Goal: Task Accomplishment & Management: Manage account settings

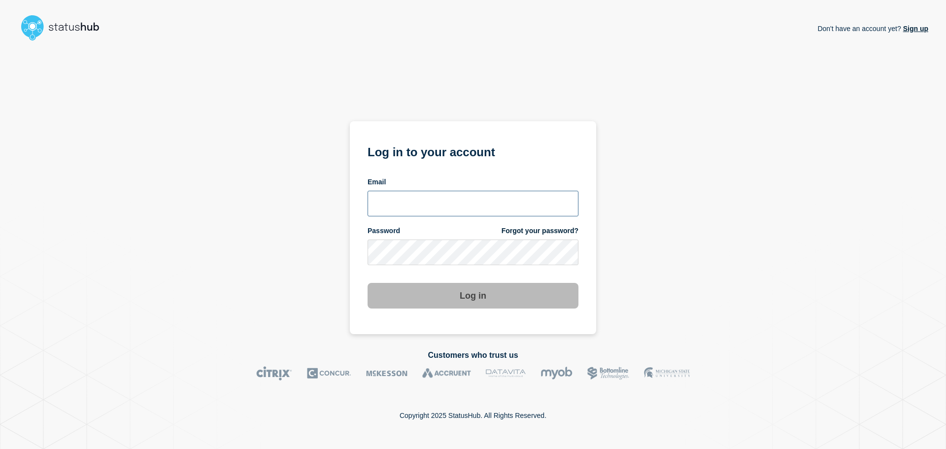
click at [421, 198] on input "email input" at bounding box center [473, 204] width 211 height 26
type input "[EMAIL_ADDRESS][DOMAIN_NAME]"
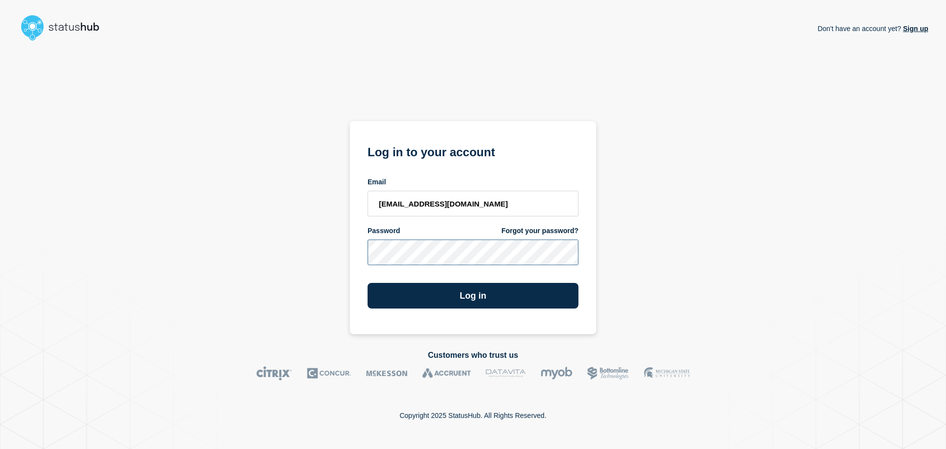
click at [368, 283] on button "Log in" at bounding box center [473, 296] width 211 height 26
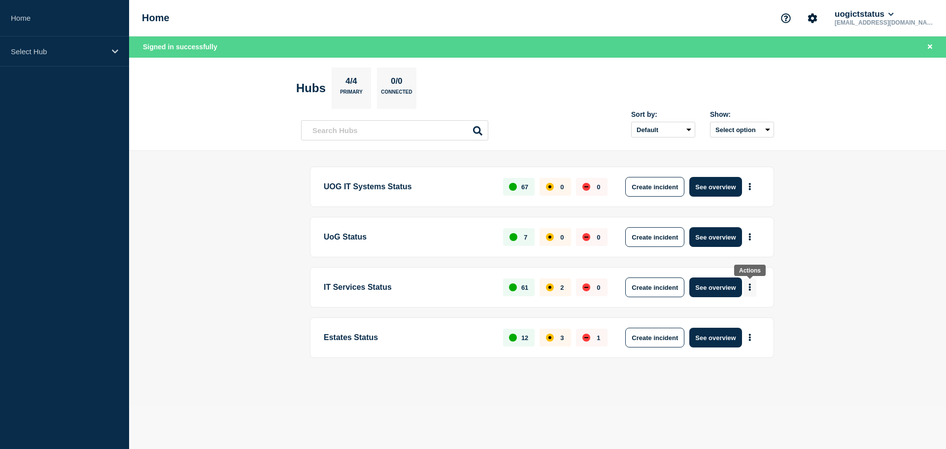
click at [751, 289] on icon "More actions" at bounding box center [750, 287] width 2 height 7
click at [807, 270] on main "UOG IT Systems Status 67 0 0 Create incident See overview UoG Status 7 0 0 Crea…" at bounding box center [537, 279] width 817 height 256
click at [716, 291] on button "See overview" at bounding box center [716, 287] width 52 height 20
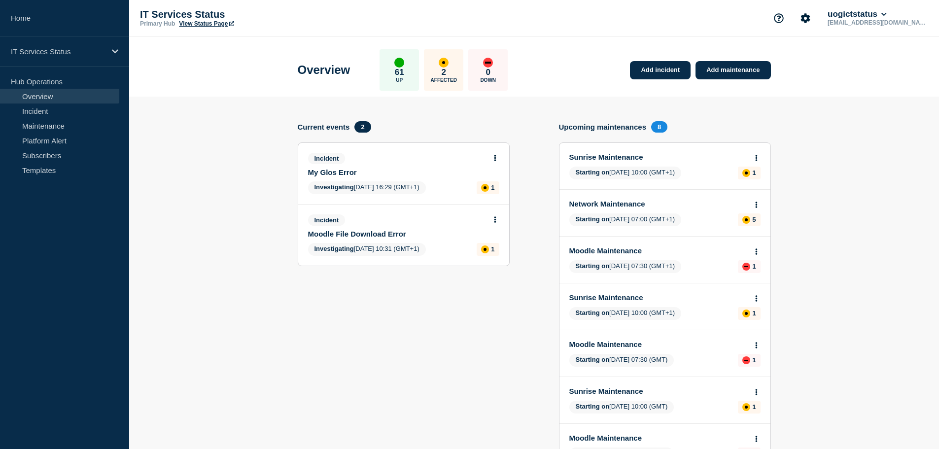
click at [346, 170] on link "My Glos Error" at bounding box center [397, 172] width 178 height 8
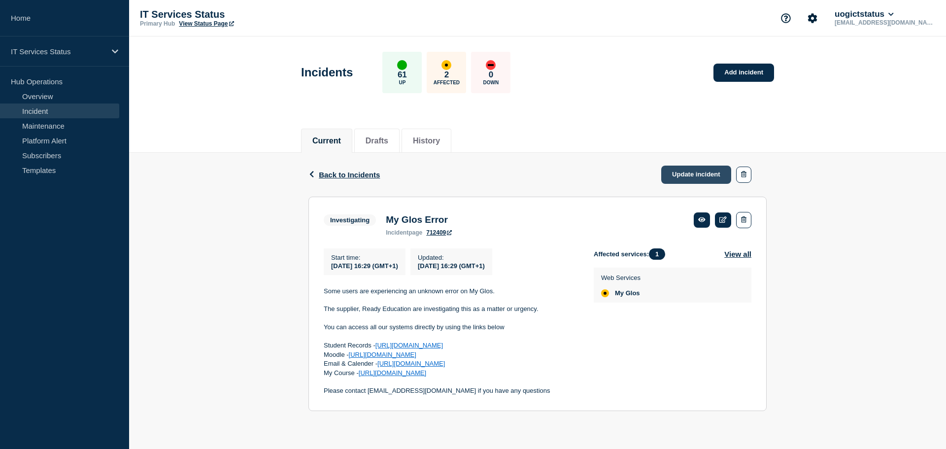
click at [707, 173] on link "Update incident" at bounding box center [696, 175] width 70 height 18
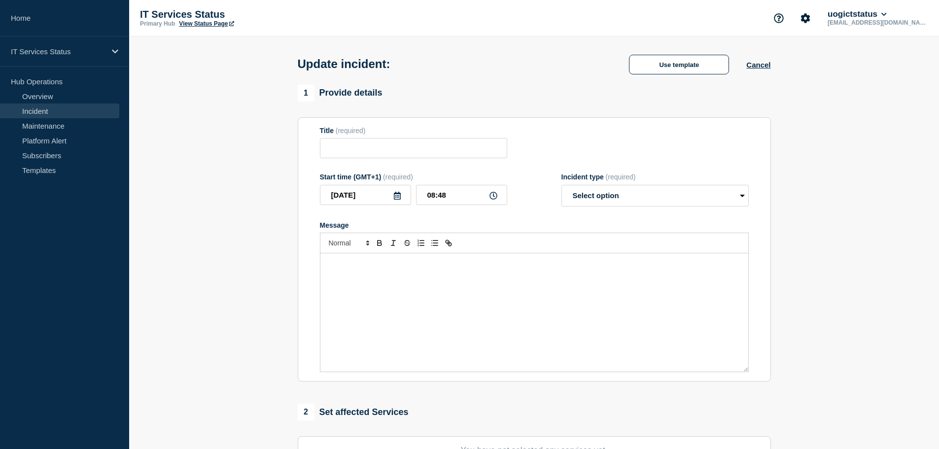
type input "My Glos Error"
click at [392, 293] on div "Message" at bounding box center [534, 312] width 428 height 118
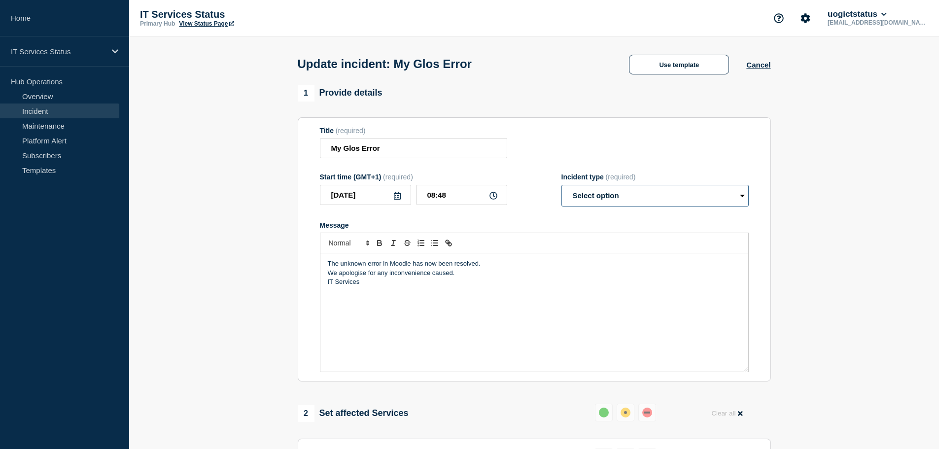
click at [607, 193] on select "Select option Investigating Identified Monitoring Resolved" at bounding box center [654, 196] width 187 height 22
select select "resolved"
click at [561, 187] on select "Select option Investigating Identified Monitoring Resolved" at bounding box center [654, 196] width 187 height 22
click at [544, 137] on div "Title (required) My Glos Error" at bounding box center [534, 143] width 429 height 32
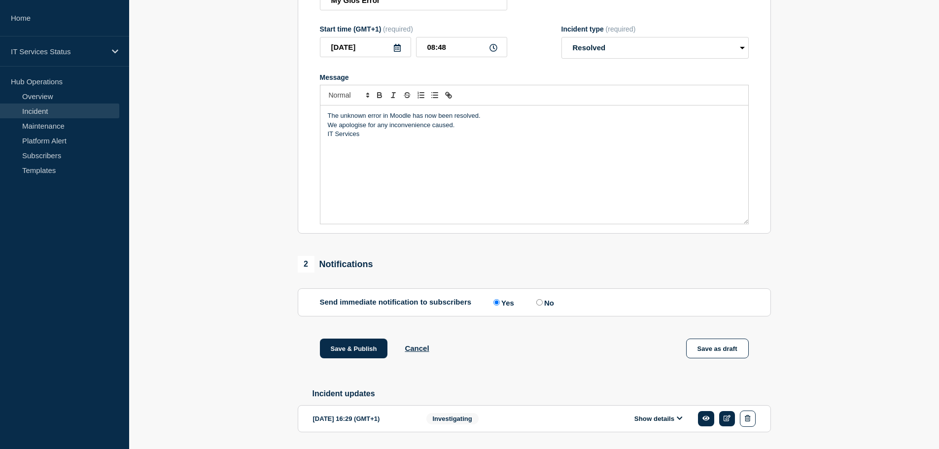
scroll to position [182, 0]
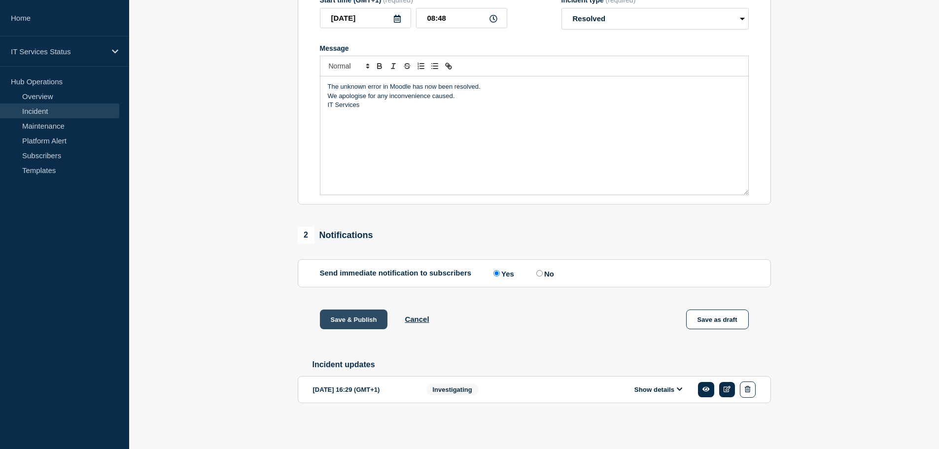
click at [367, 320] on button "Save & Publish" at bounding box center [354, 320] width 68 height 20
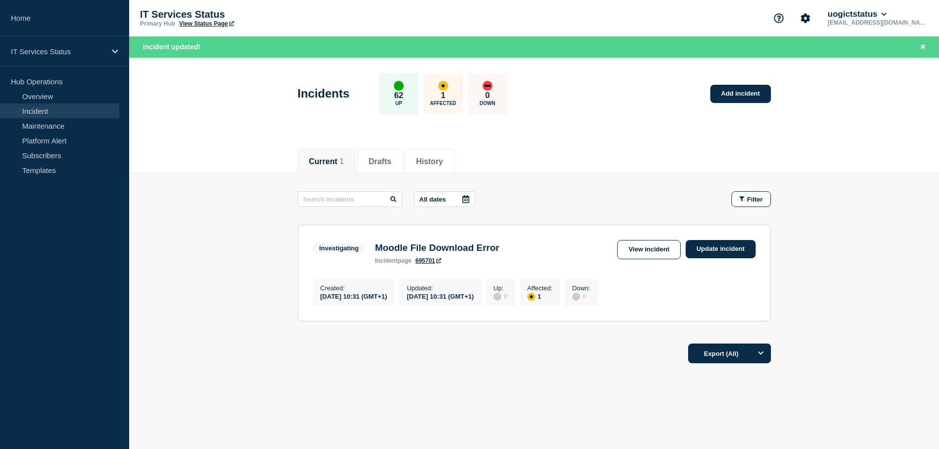
click at [546, 152] on div "Current 1 Drafts History" at bounding box center [534, 156] width 473 height 34
click at [203, 86] on header "Incidents 62 Up 1 Affected 0 Down Add incident" at bounding box center [534, 99] width 810 height 82
click at [431, 161] on button "History" at bounding box center [429, 161] width 27 height 9
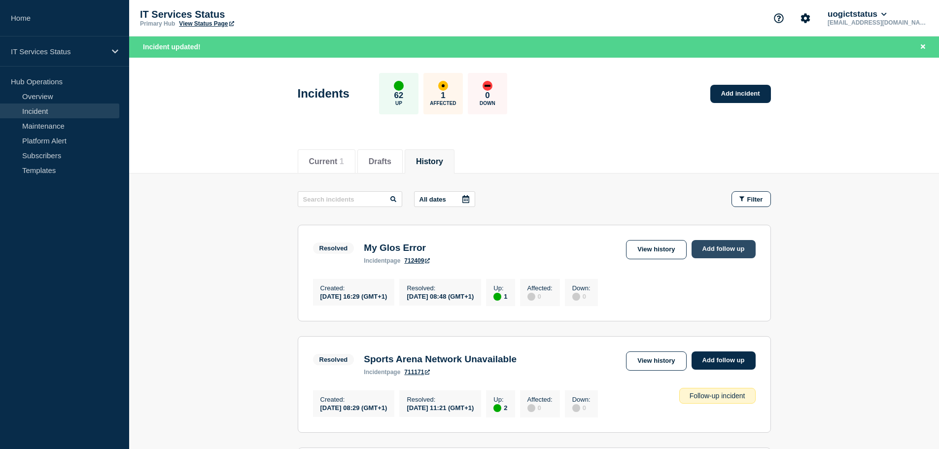
click at [725, 255] on link "Add follow up" at bounding box center [724, 249] width 64 height 18
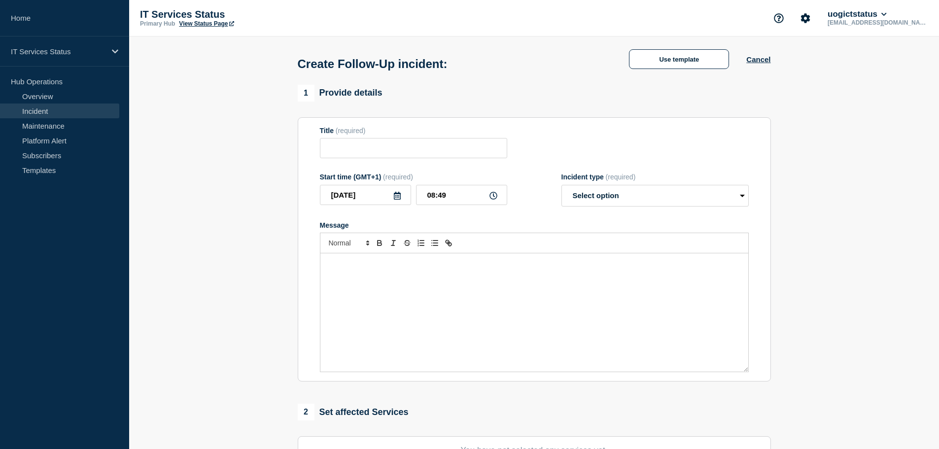
type input "My Glos Error"
click at [394, 289] on div "Message" at bounding box center [534, 312] width 428 height 118
paste div "Message"
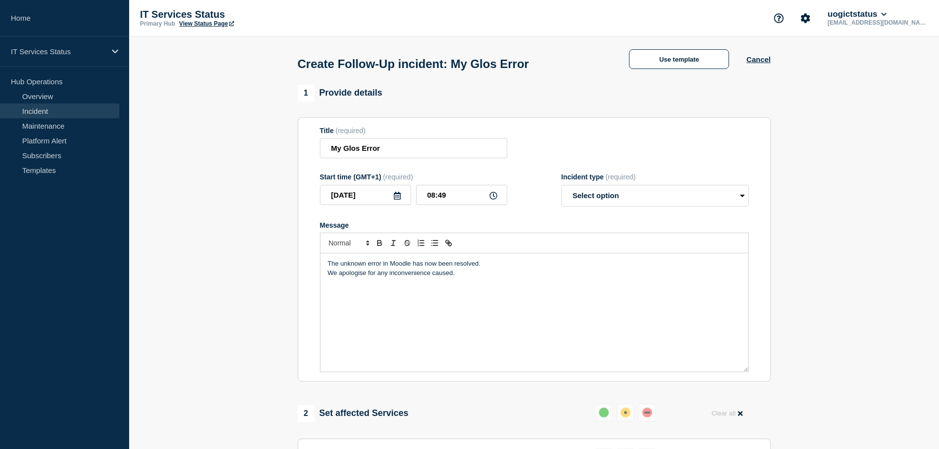
click at [411, 264] on p "The unknown error in Moodle has now been resolved." at bounding box center [534, 263] width 413 height 9
click at [624, 199] on select "Select option Investigating Identified Monitoring Resolved" at bounding box center [654, 196] width 187 height 22
select select "resolved"
click at [561, 187] on select "Select option Investigating Identified Monitoring Resolved" at bounding box center [654, 196] width 187 height 22
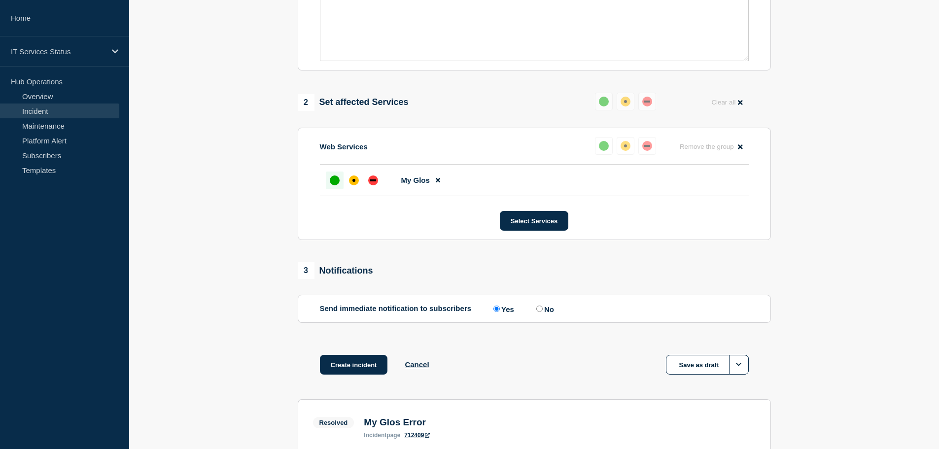
scroll to position [284, 0]
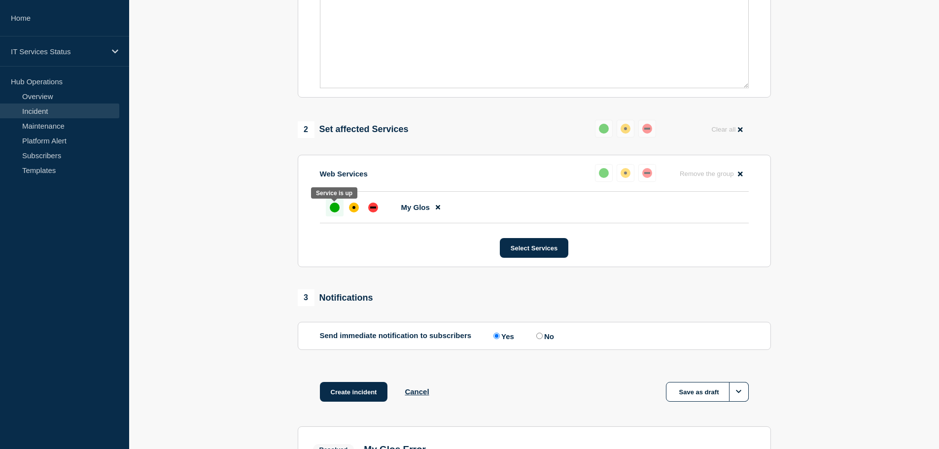
click at [335, 211] on div "up" at bounding box center [335, 208] width 10 height 10
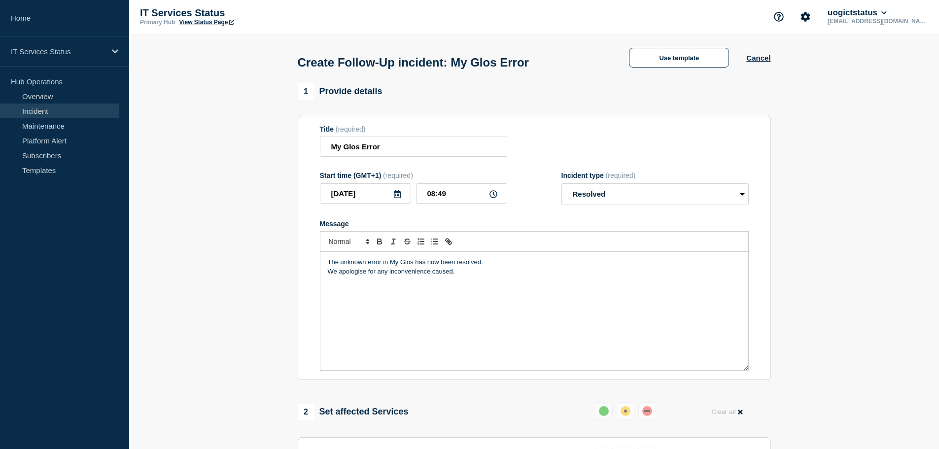
scroll to position [0, 0]
click at [762, 62] on button "Cancel" at bounding box center [758, 59] width 24 height 8
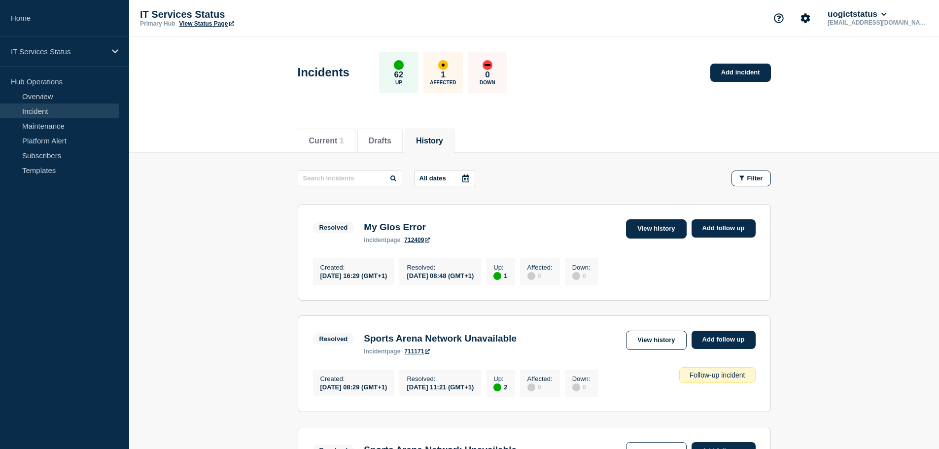
click at [651, 231] on link "View history" at bounding box center [656, 228] width 60 height 19
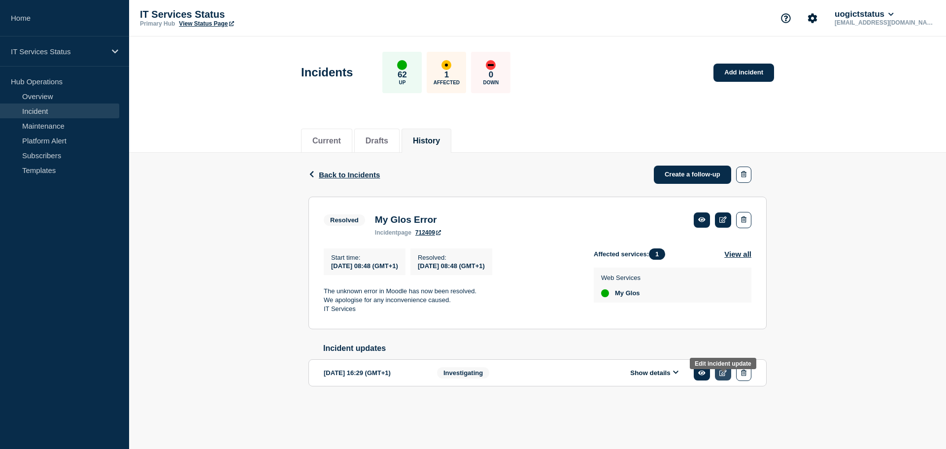
click at [723, 376] on icon at bounding box center [723, 373] width 7 height 6
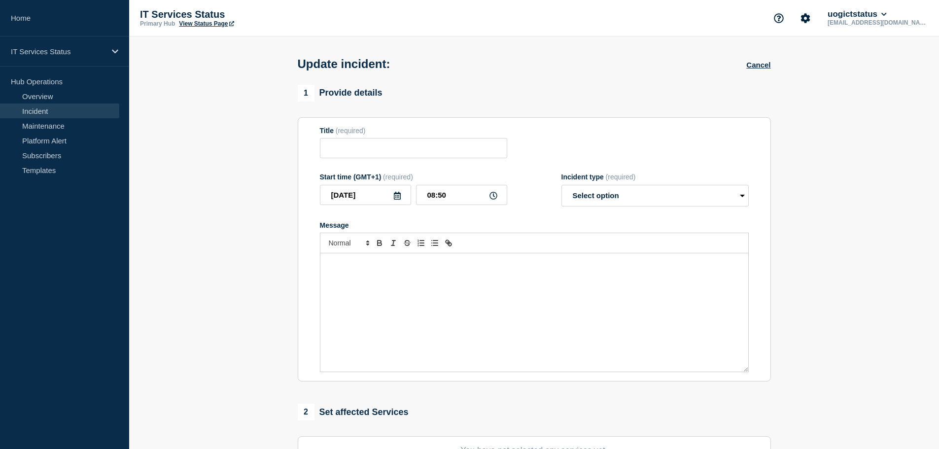
type input "My Glos Error"
type input "2025-09-09"
type input "16:29"
select select "investigating"
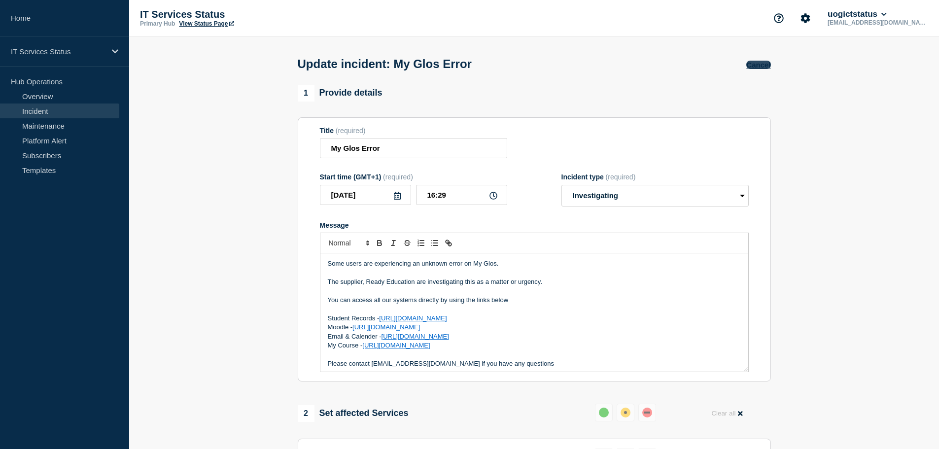
click at [758, 66] on button "Cancel" at bounding box center [758, 65] width 24 height 8
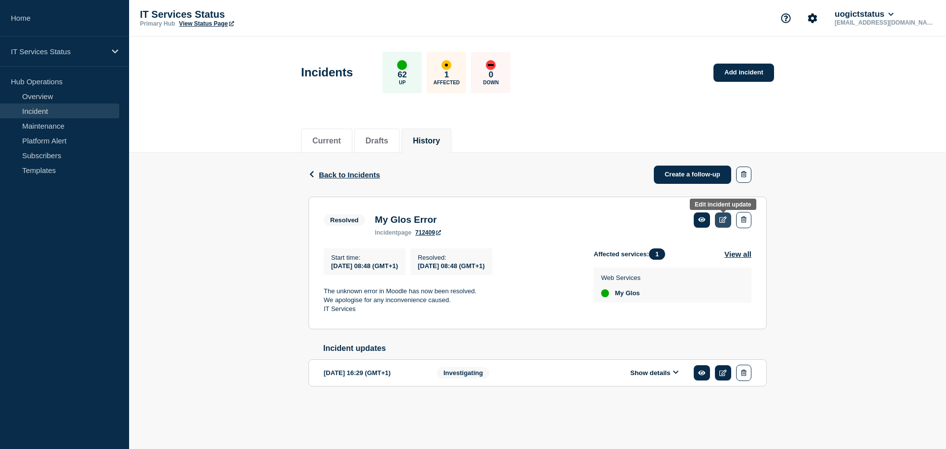
click at [726, 218] on icon at bounding box center [723, 219] width 7 height 6
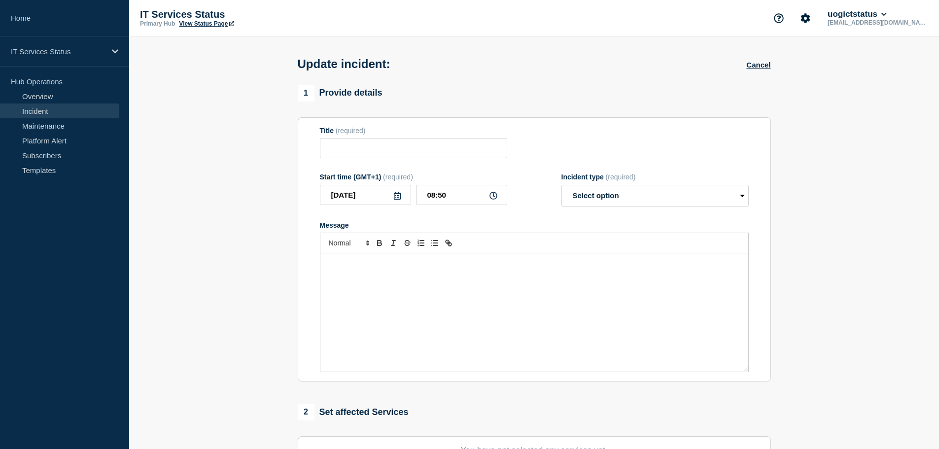
type input "My Glos Error"
type input "08:48"
select select "resolved"
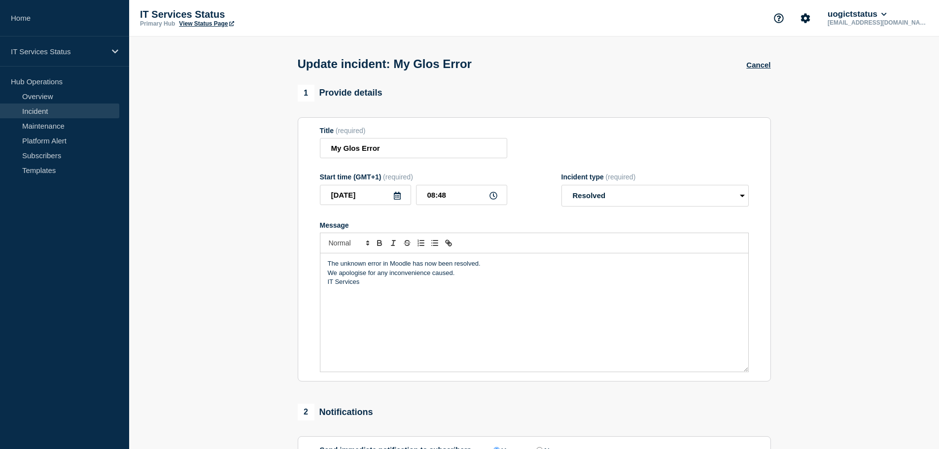
click at [411, 267] on p "The unknown error in Moodle has now been resolved." at bounding box center [534, 263] width 413 height 9
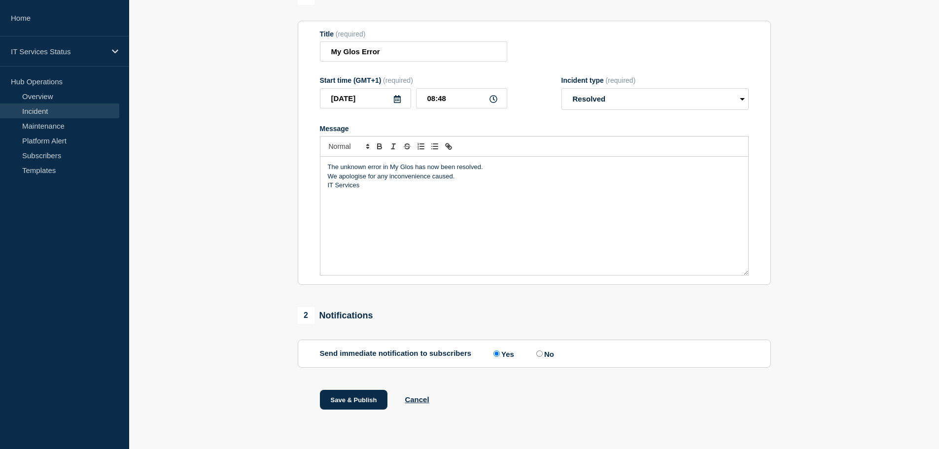
scroll to position [99, 0]
click at [363, 400] on button "Save & Publish" at bounding box center [354, 400] width 68 height 20
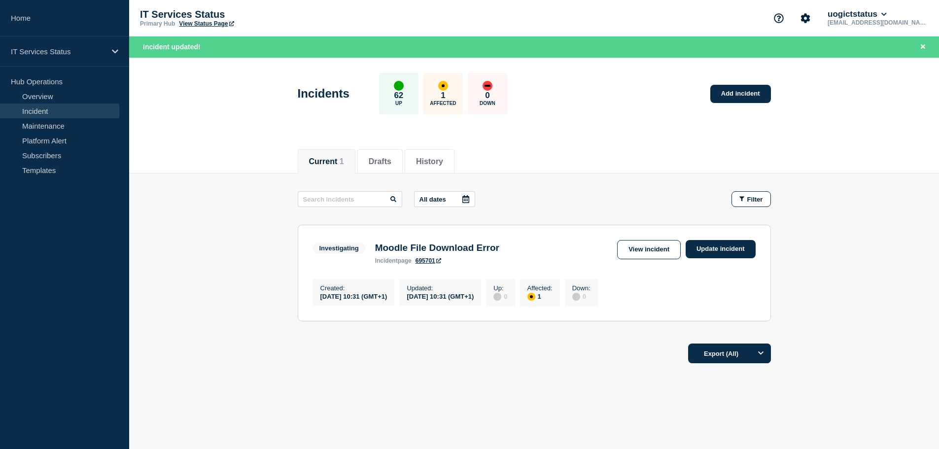
drag, startPoint x: 595, startPoint y: 355, endPoint x: 490, endPoint y: 447, distance: 139.3
click at [595, 355] on div "Export (All)" at bounding box center [534, 350] width 473 height 28
